Goal: Information Seeking & Learning: Learn about a topic

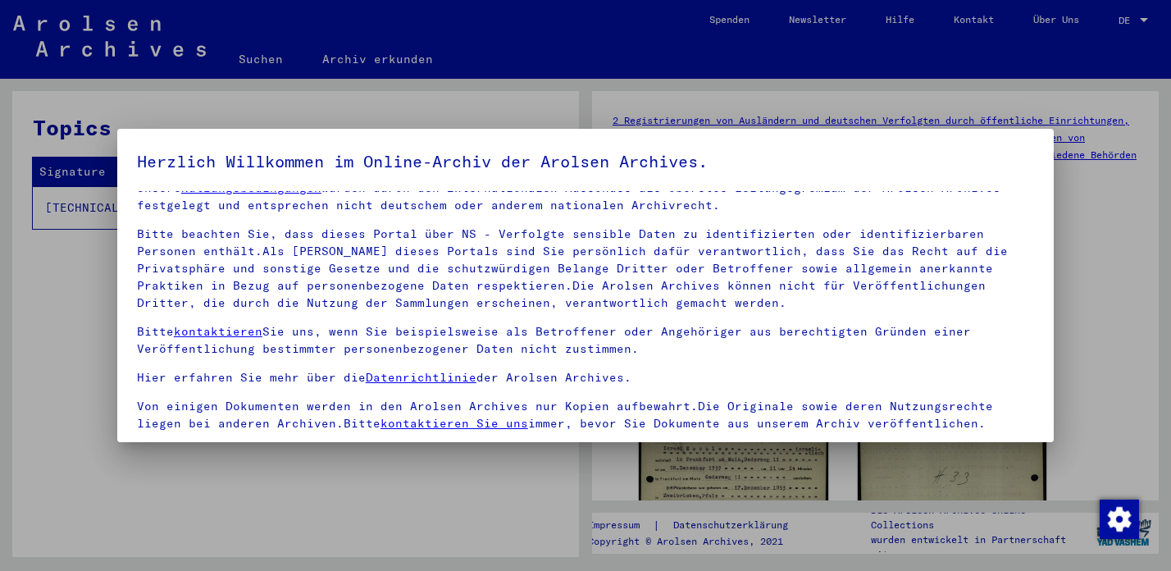
scroll to position [139, 0]
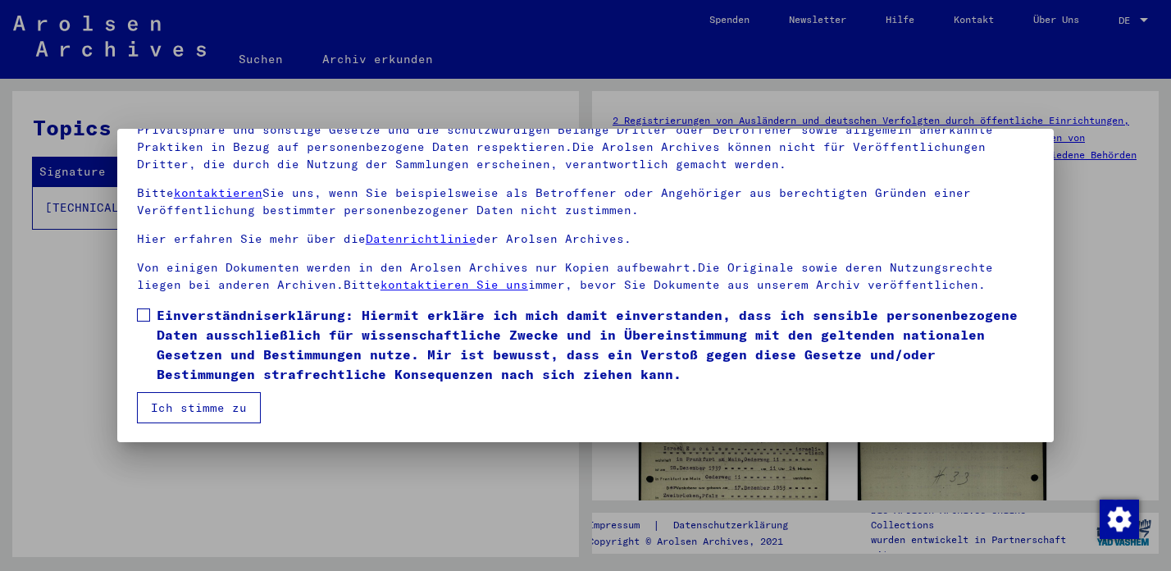
click at [143, 314] on span at bounding box center [143, 314] width 13 height 13
click at [207, 394] on button "Ich stimme zu" at bounding box center [199, 407] width 124 height 31
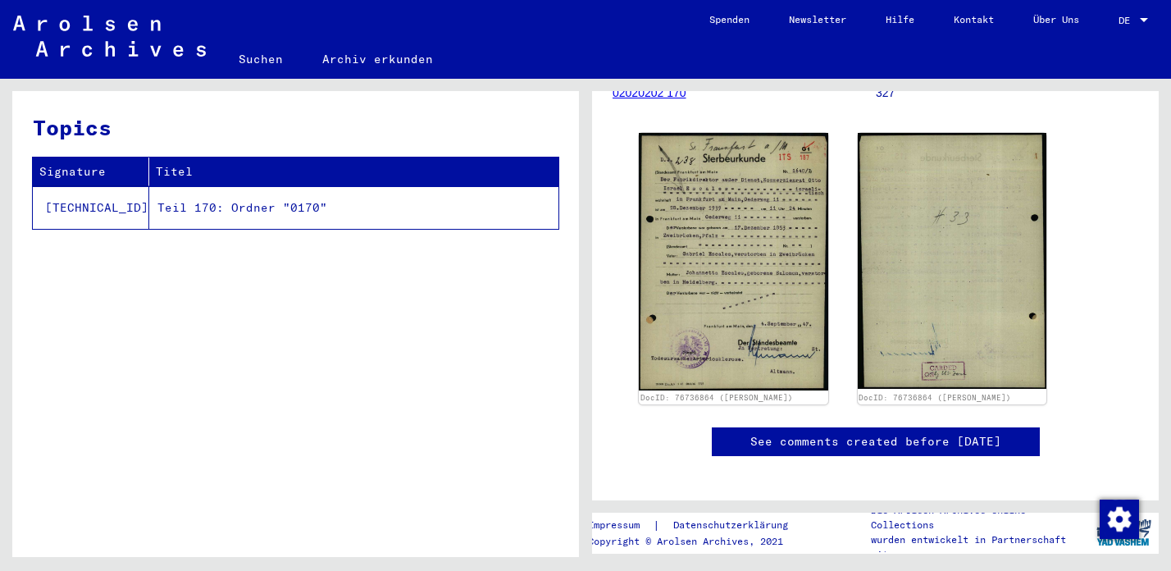
scroll to position [240, 0]
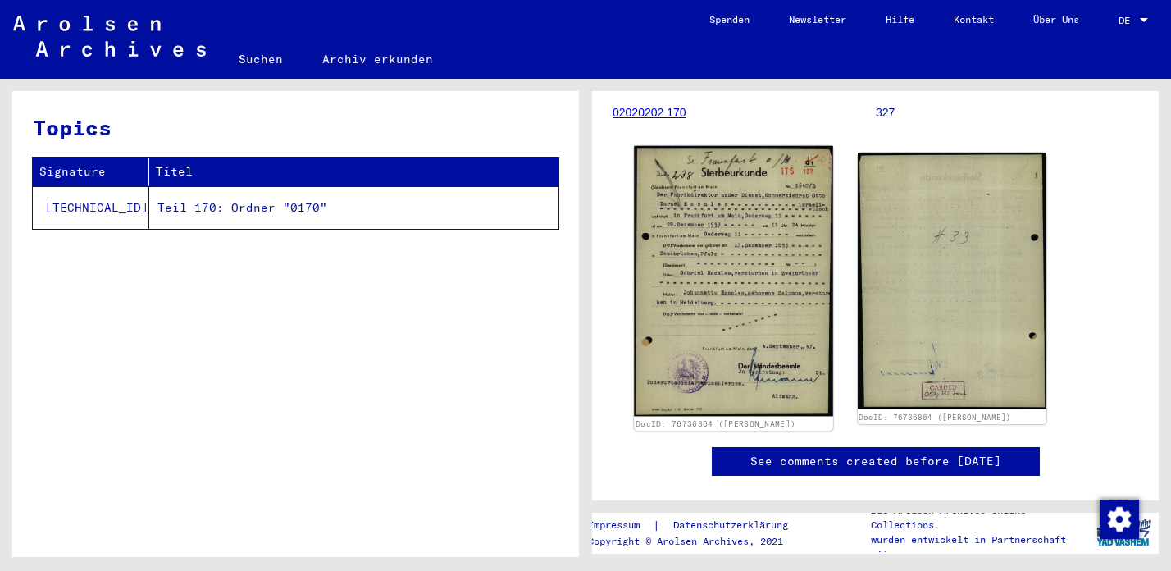
click at [762, 252] on img at bounding box center [733, 281] width 198 height 271
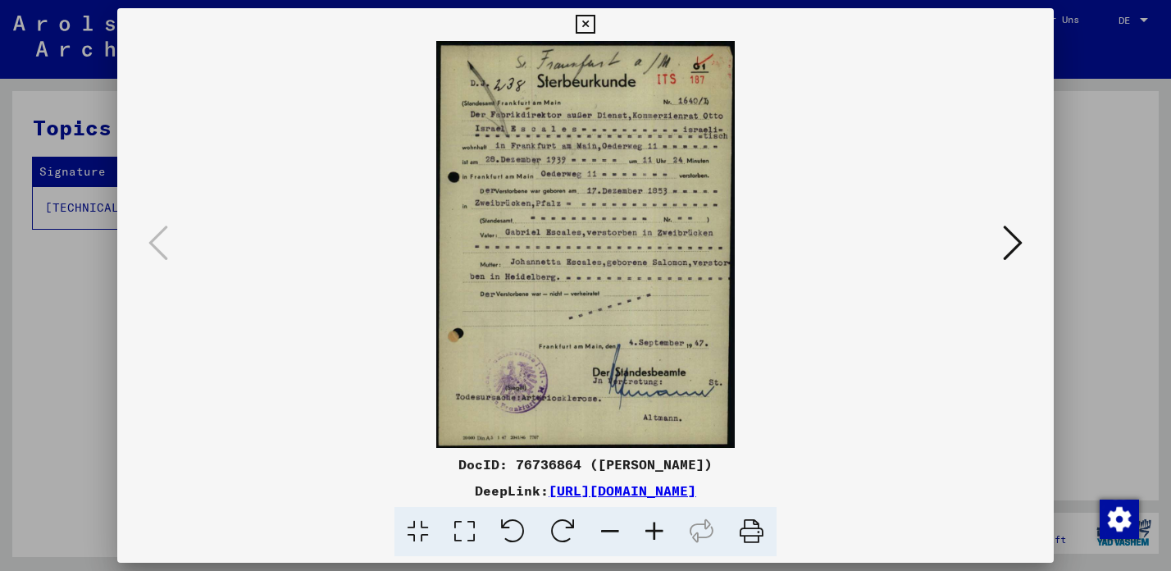
click at [656, 530] on icon at bounding box center [654, 532] width 44 height 50
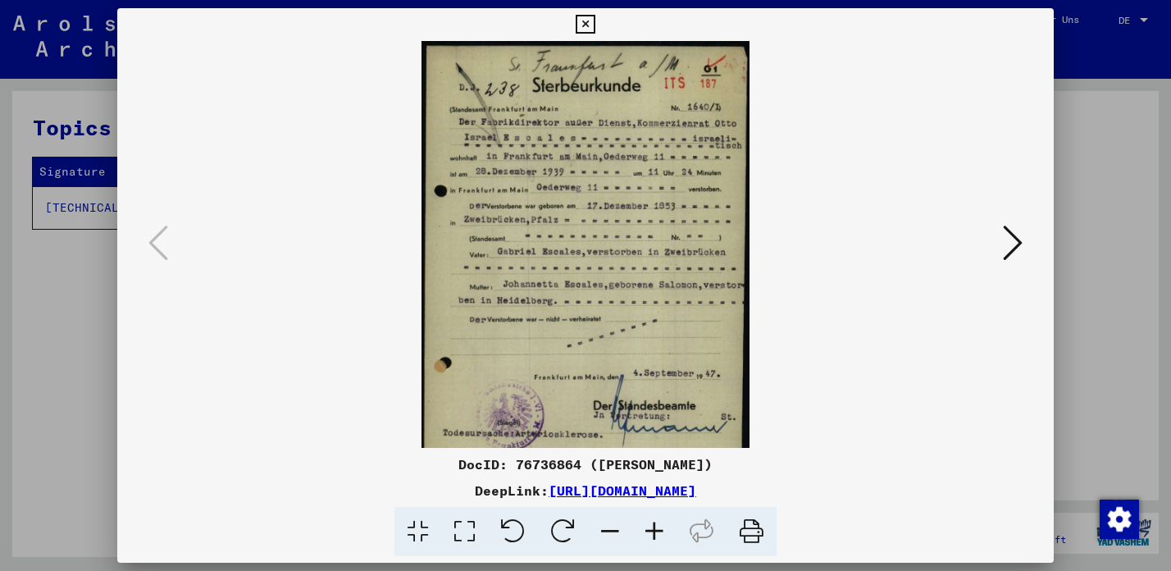
click at [656, 530] on icon at bounding box center [654, 532] width 44 height 50
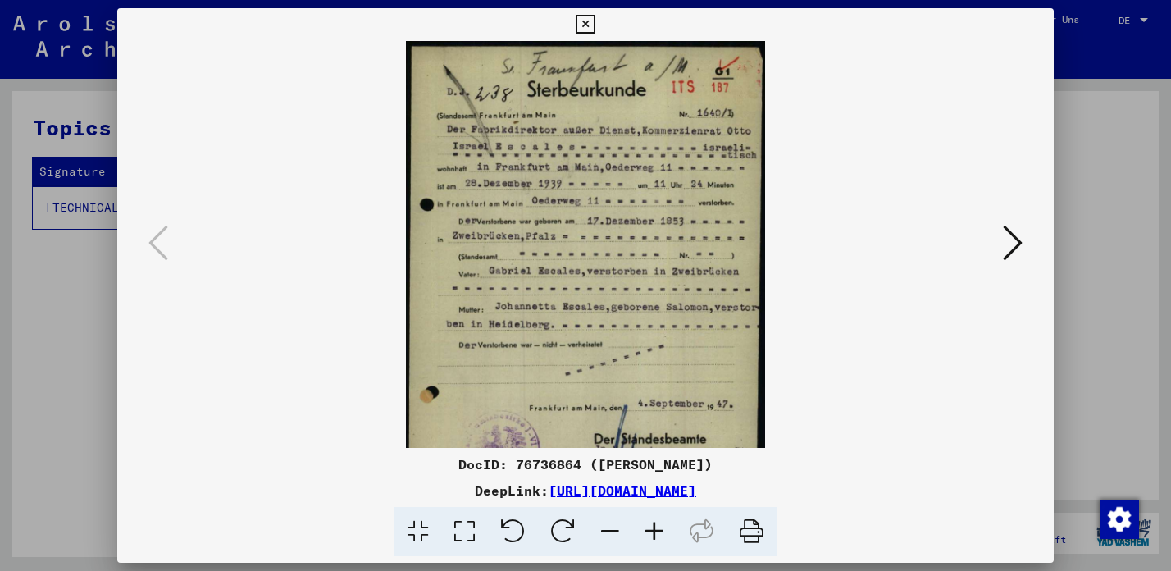
click at [594, 27] on icon at bounding box center [584, 25] width 19 height 20
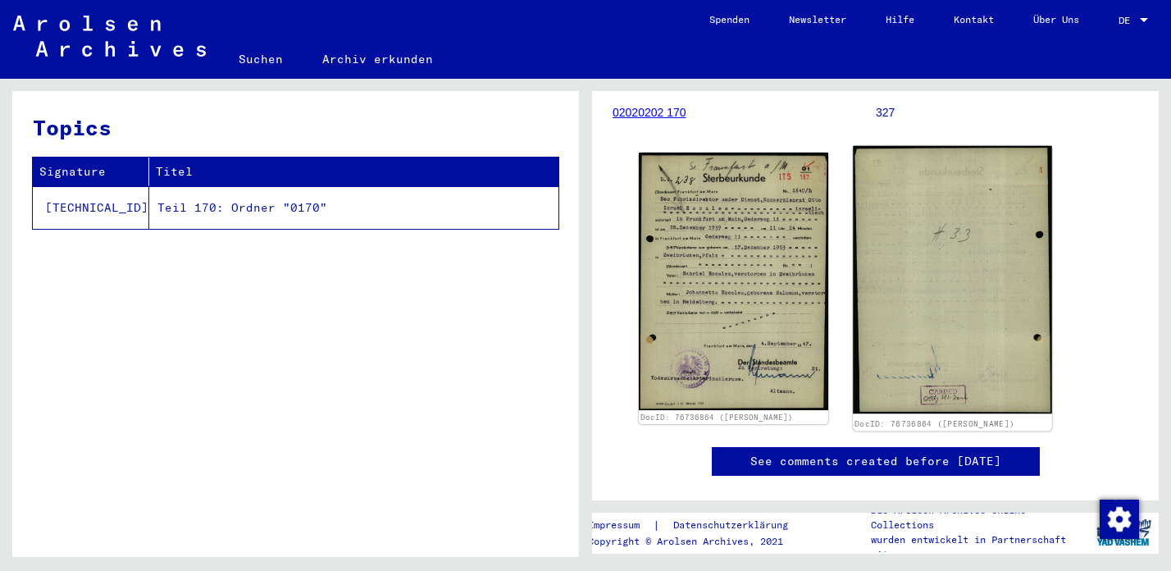
scroll to position [0, 0]
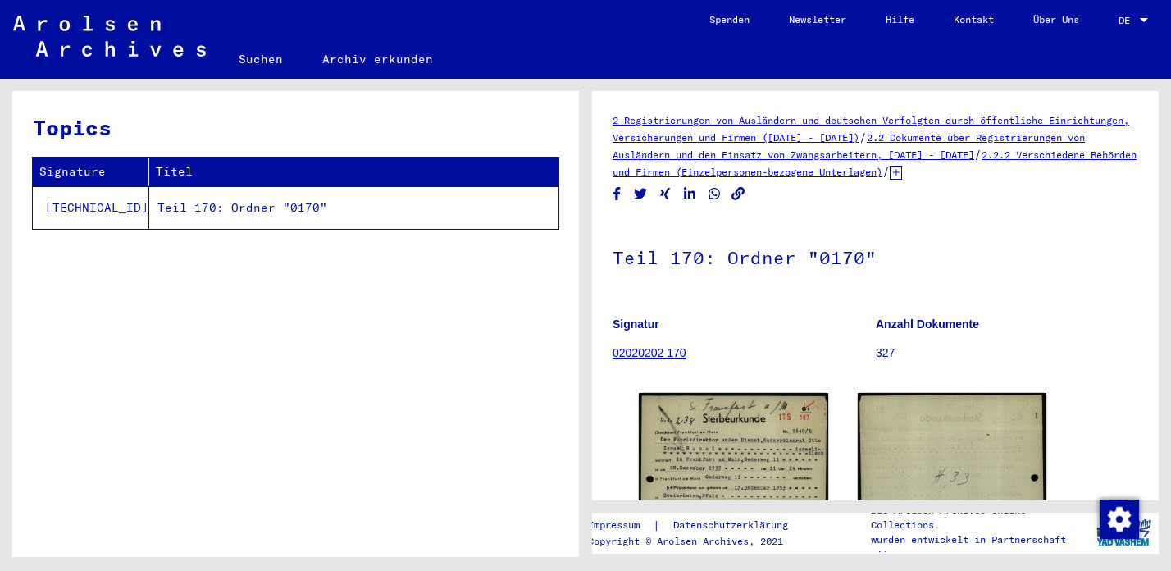
click at [912, 170] on link "2.2.2 Verschiedene Behörden und Firmen (Einzelpersonen-bezogene Unterlagen)" at bounding box center [874, 163] width 524 height 30
